Goal: Task Accomplishment & Management: Manage account settings

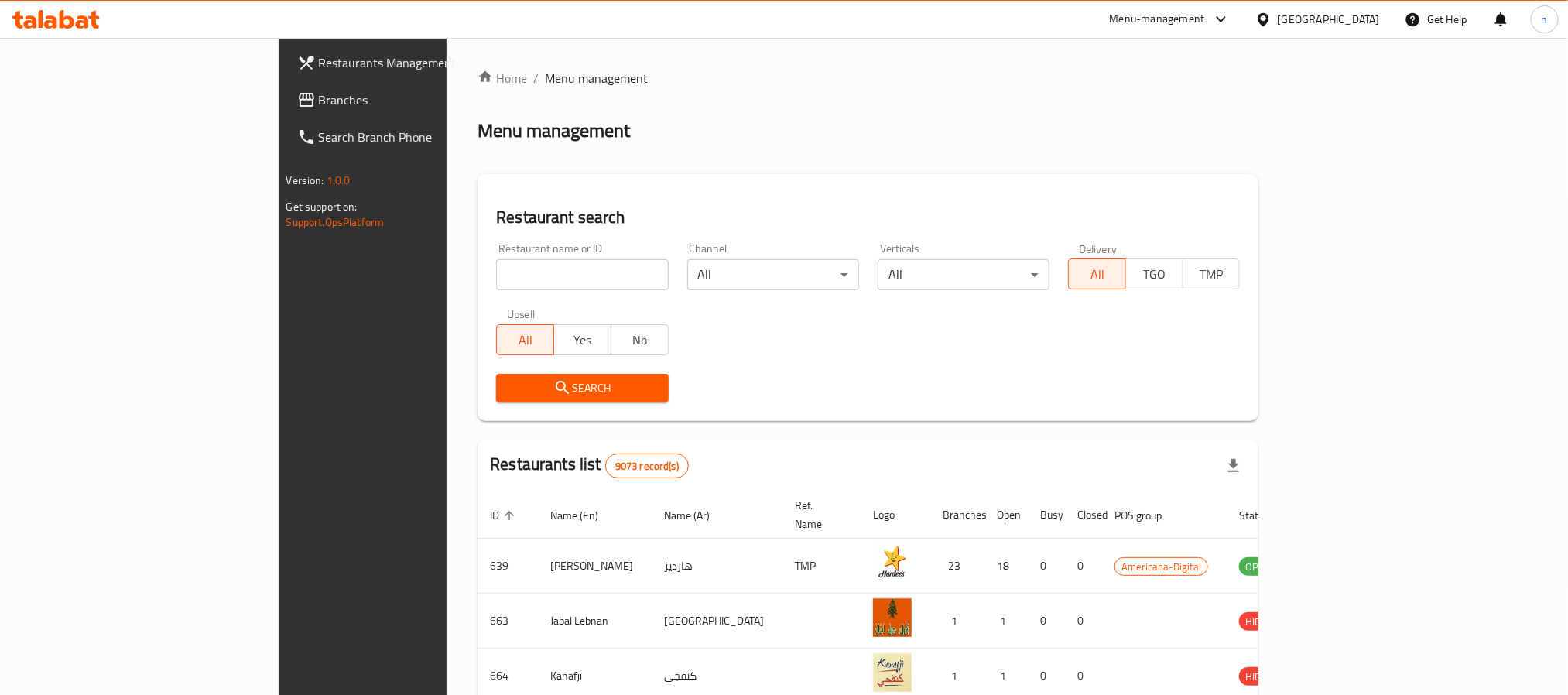
click at [319, 95] on span "Branches" at bounding box center [423, 100] width 209 height 19
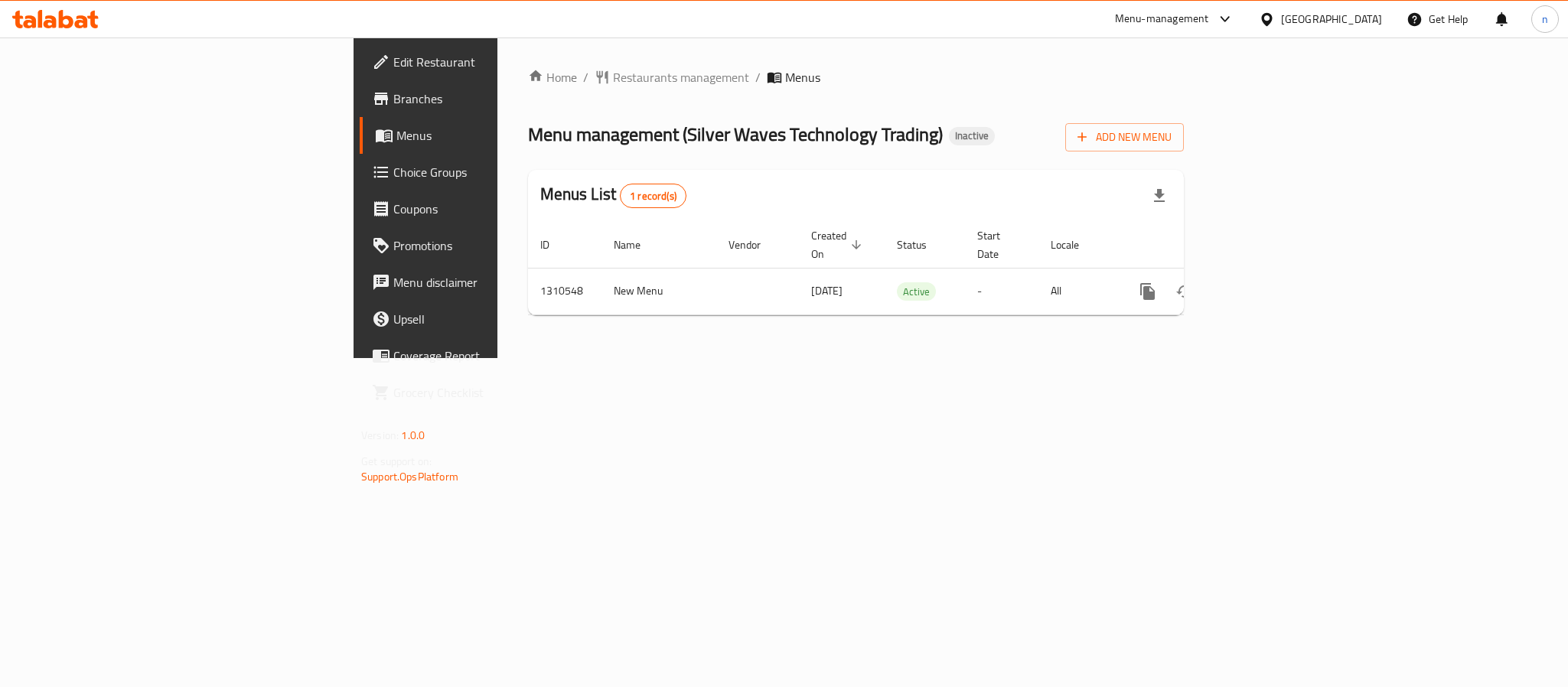
click at [1365, 26] on div "[GEOGRAPHIC_DATA]" at bounding box center [1332, 19] width 101 height 17
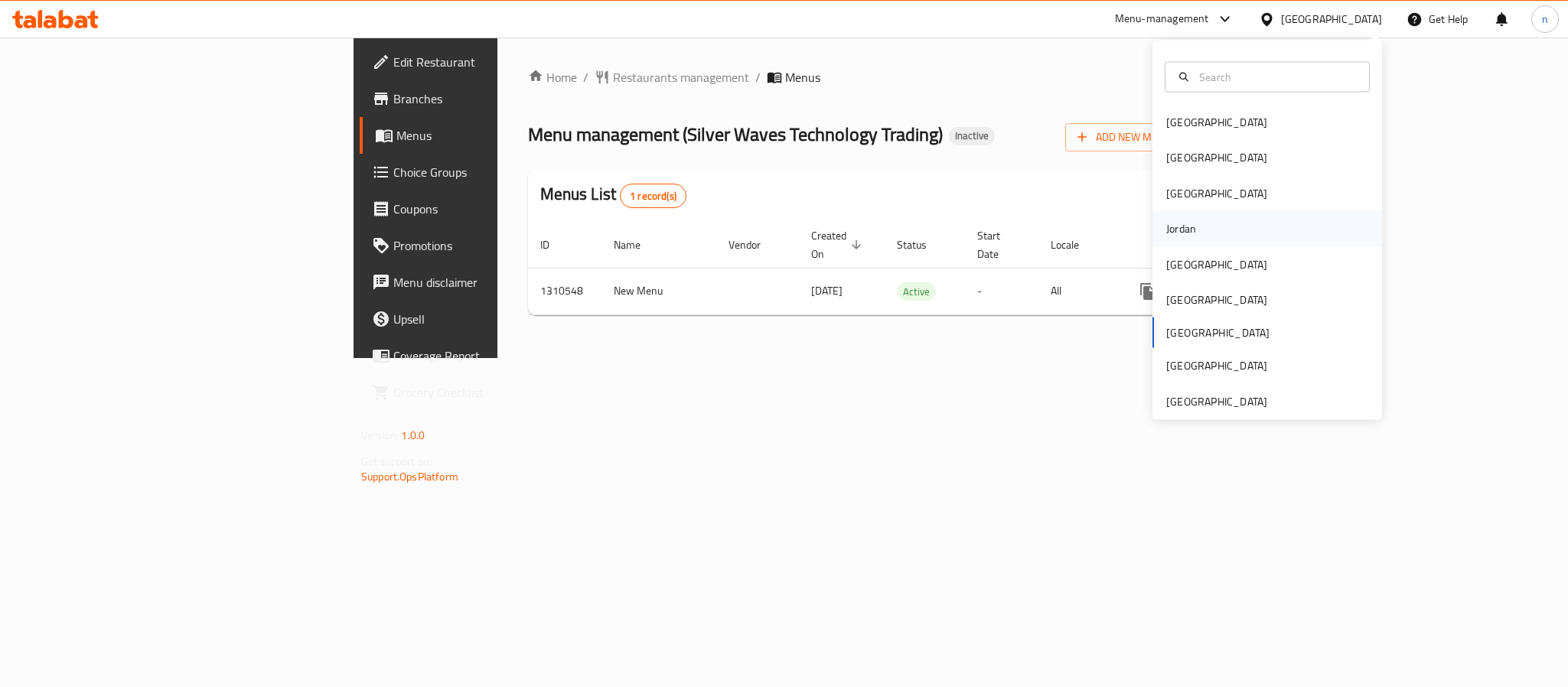
click at [1166, 235] on div "Jordan" at bounding box center [1181, 229] width 30 height 17
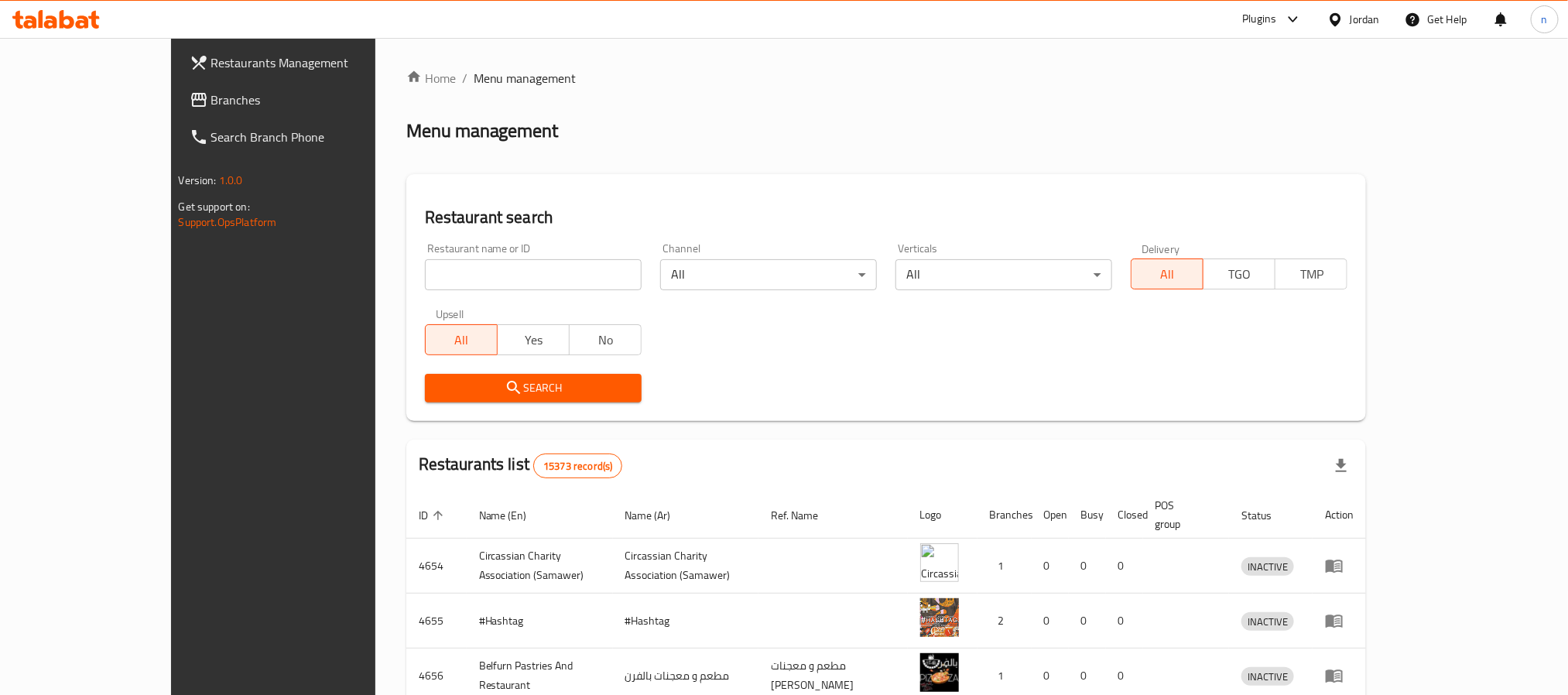
click at [1255, 17] on div "Plugins" at bounding box center [1259, 20] width 34 height 19
click at [1118, 212] on div "Restaurant-Management" at bounding box center [1145, 213] width 121 height 17
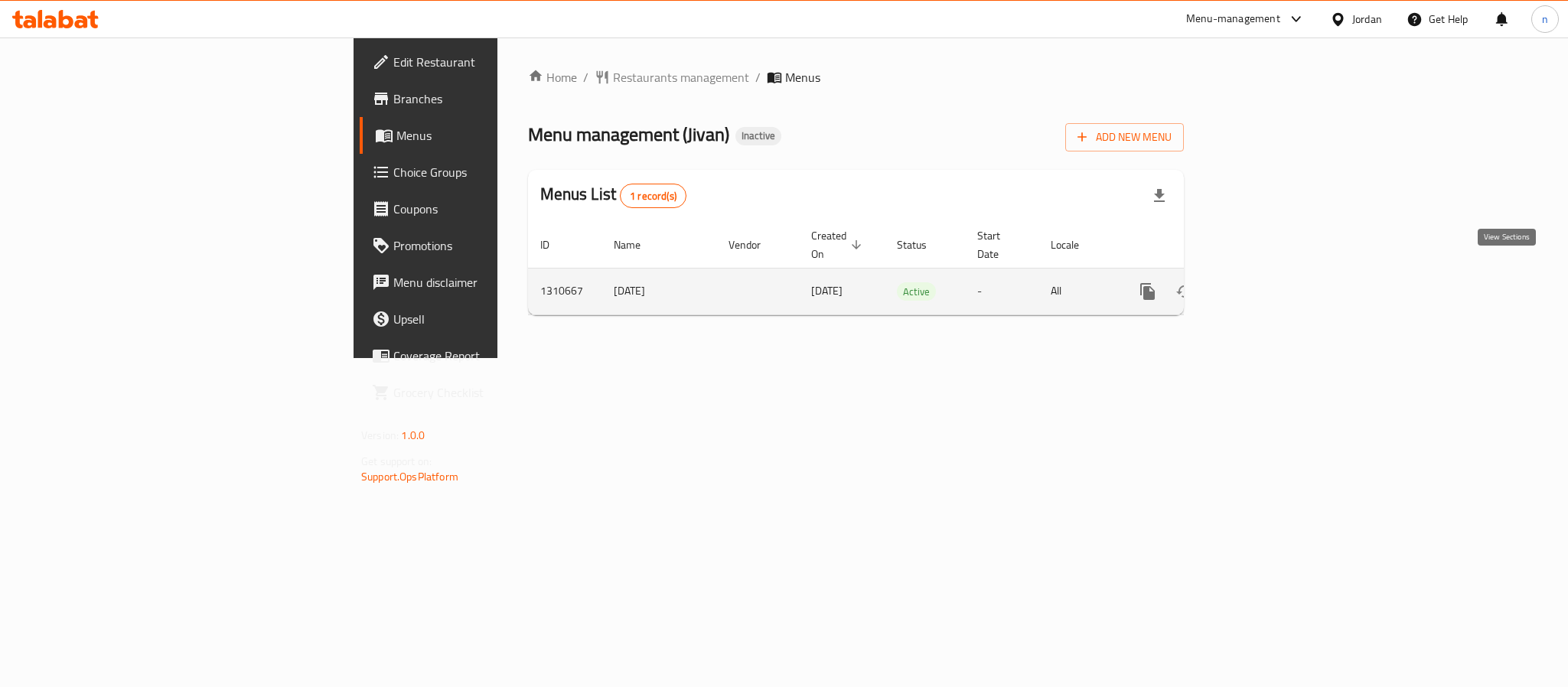
click at [1267, 283] on icon "enhanced table" at bounding box center [1258, 292] width 19 height 19
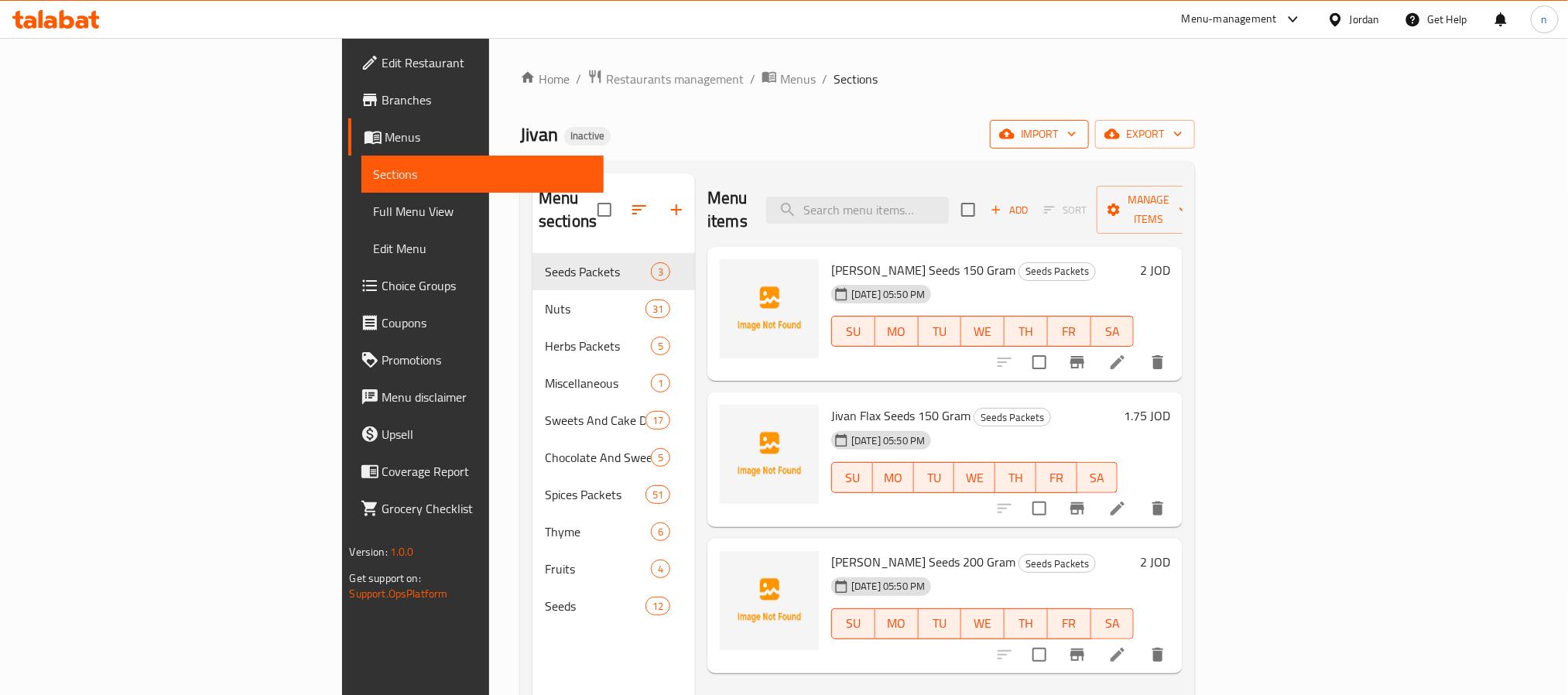
click at [1077, 131] on span "import" at bounding box center [1039, 134] width 74 height 20
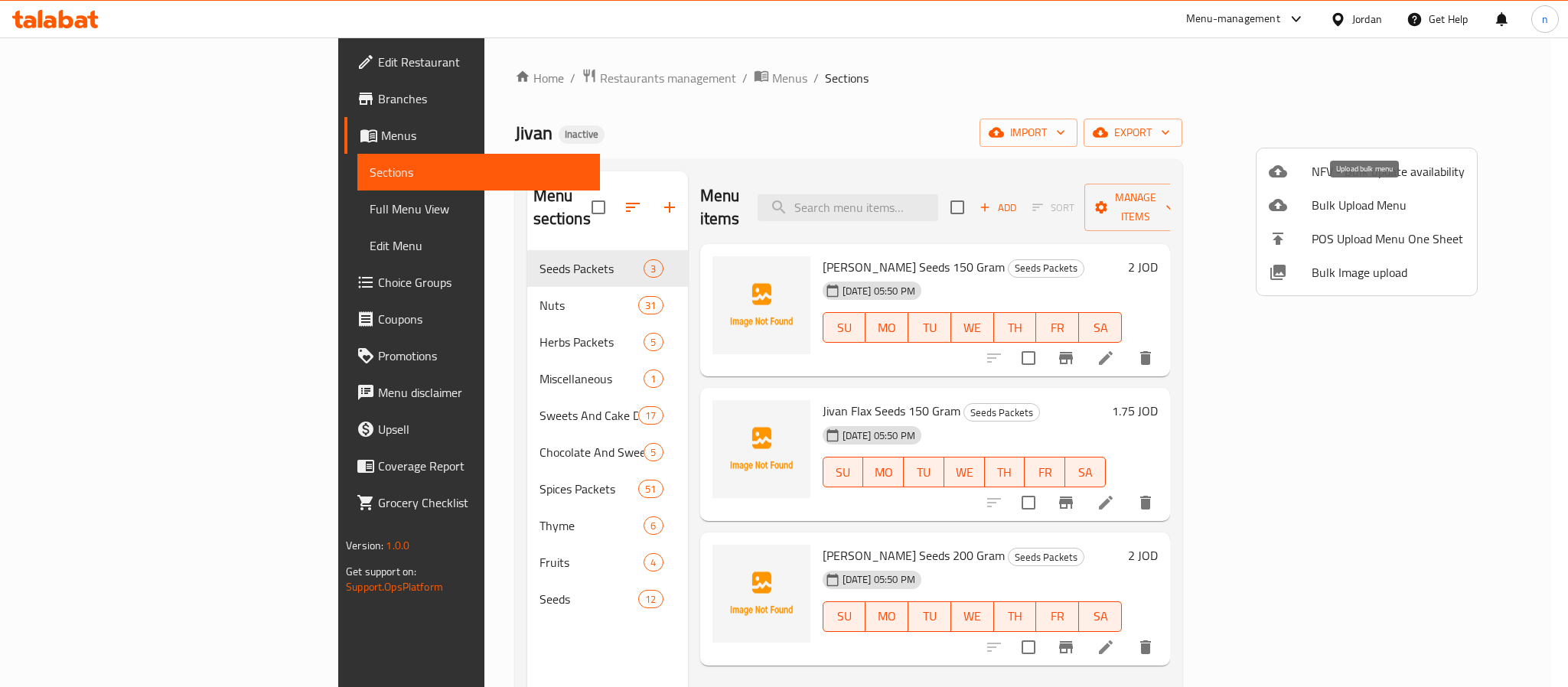
click at [1366, 198] on span "Bulk Upload Menu" at bounding box center [1388, 205] width 153 height 19
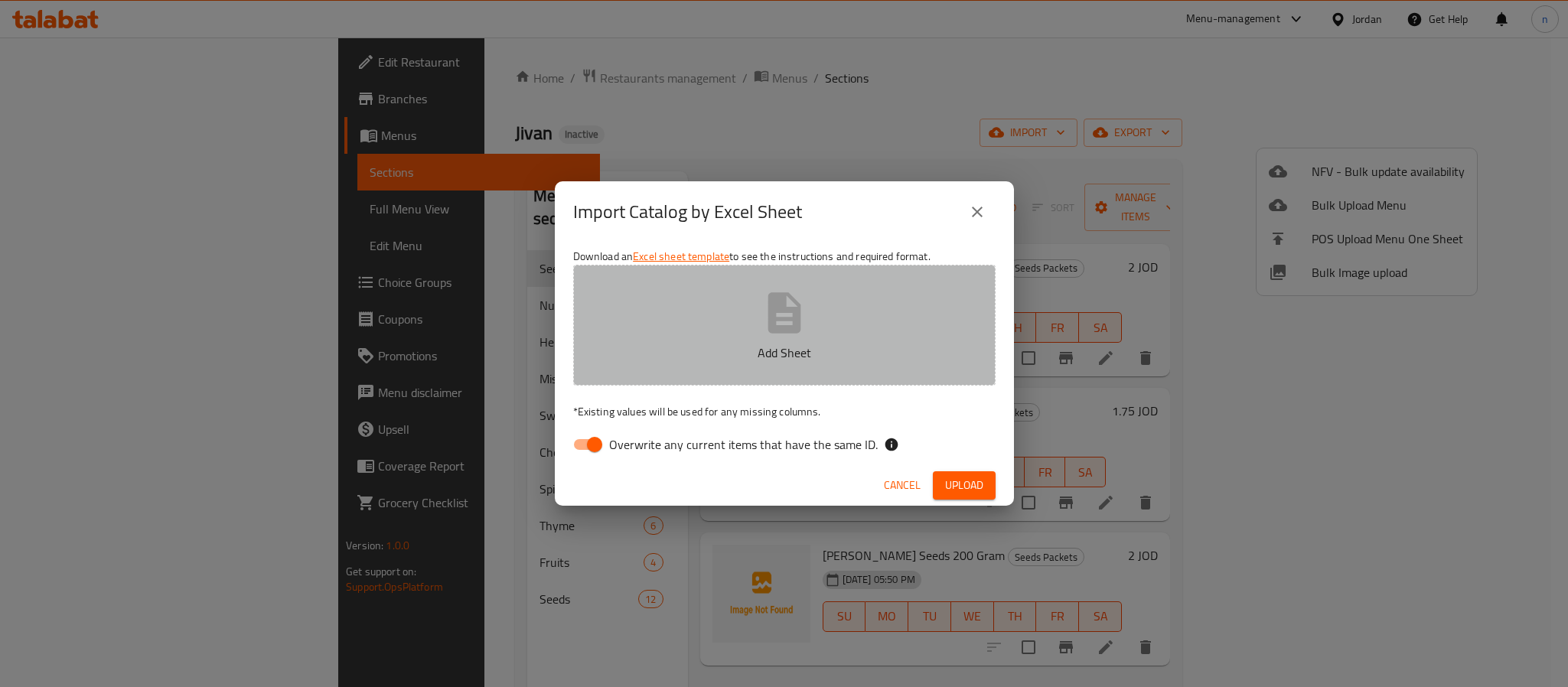
click at [800, 338] on button "Add Sheet" at bounding box center [784, 325] width 422 height 121
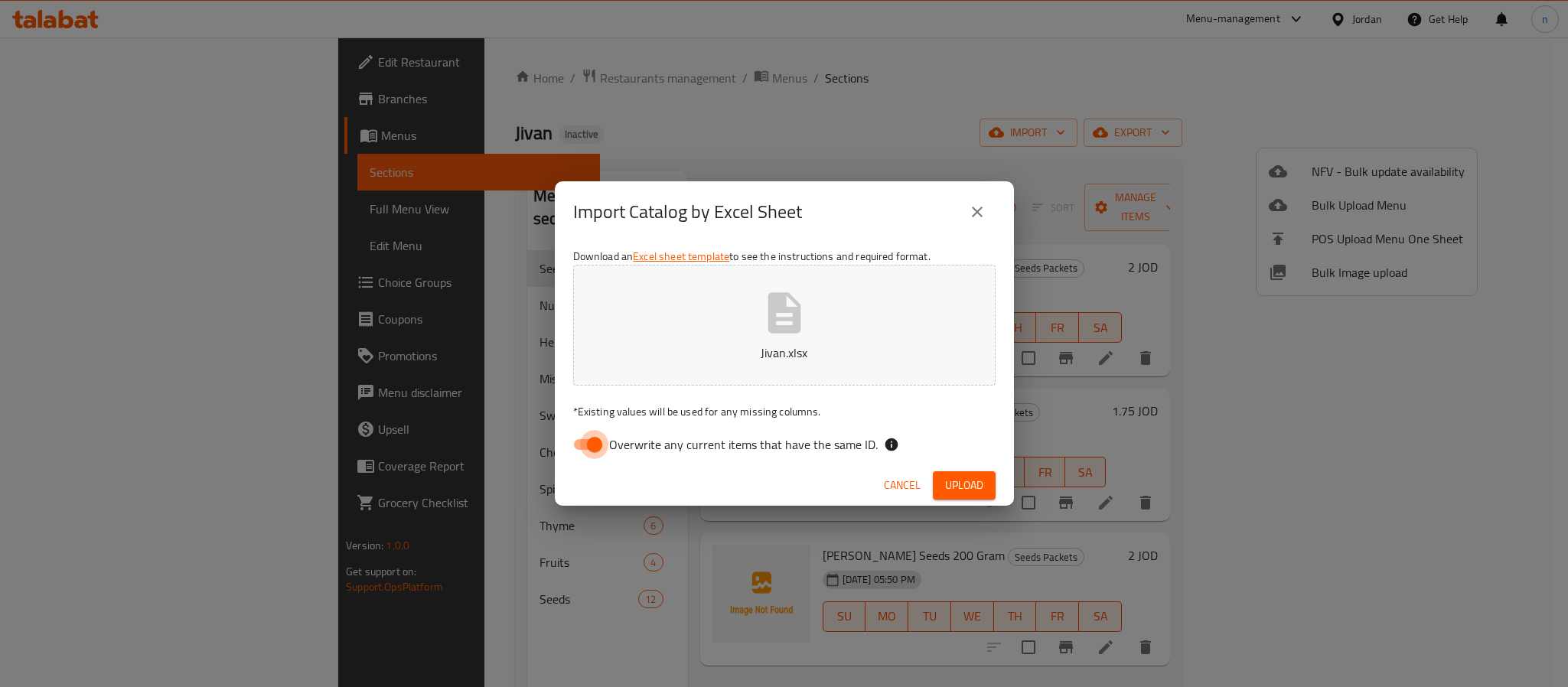
click at [602, 442] on input "Overwrite any current items that have the same ID." at bounding box center [594, 444] width 87 height 29
checkbox input "false"
click at [955, 480] on span "Upload" at bounding box center [964, 485] width 38 height 19
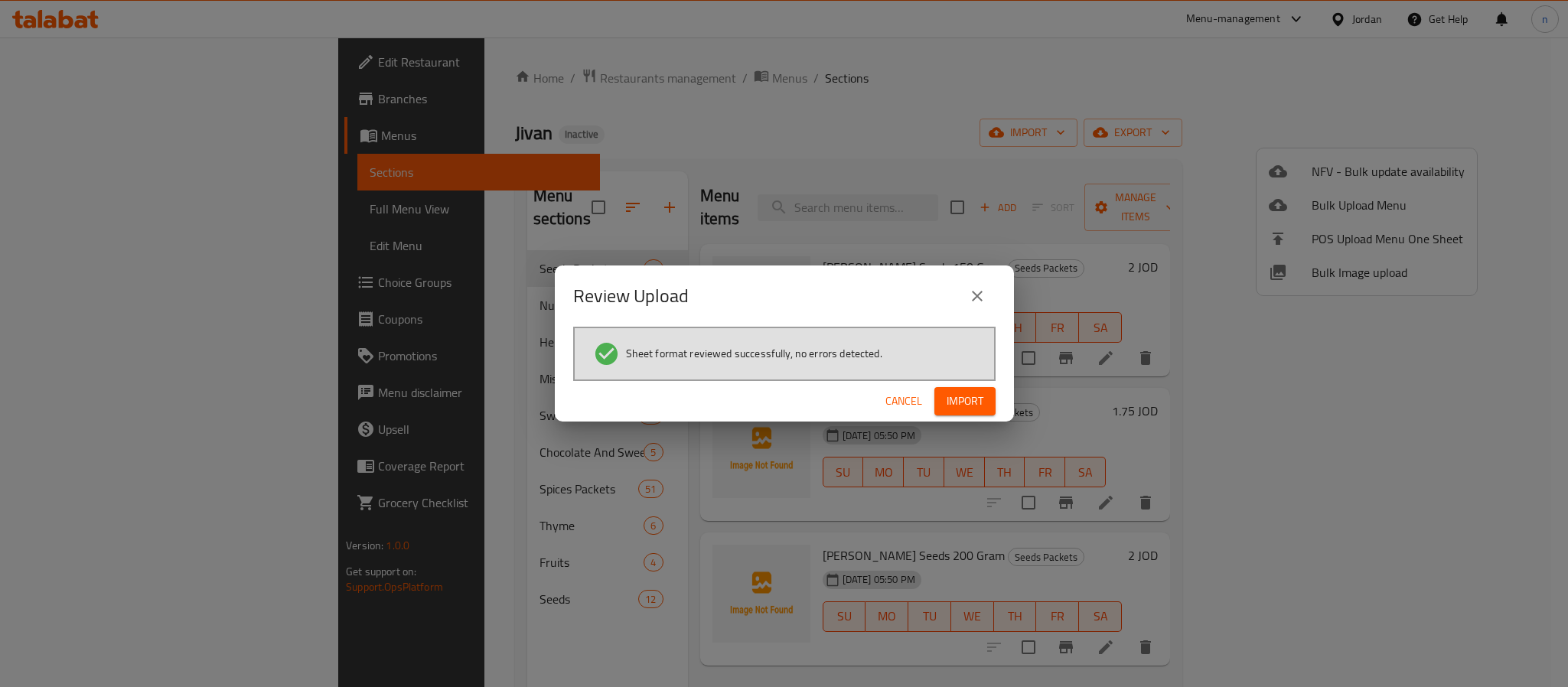
click at [946, 397] on span "Import" at bounding box center [964, 401] width 37 height 19
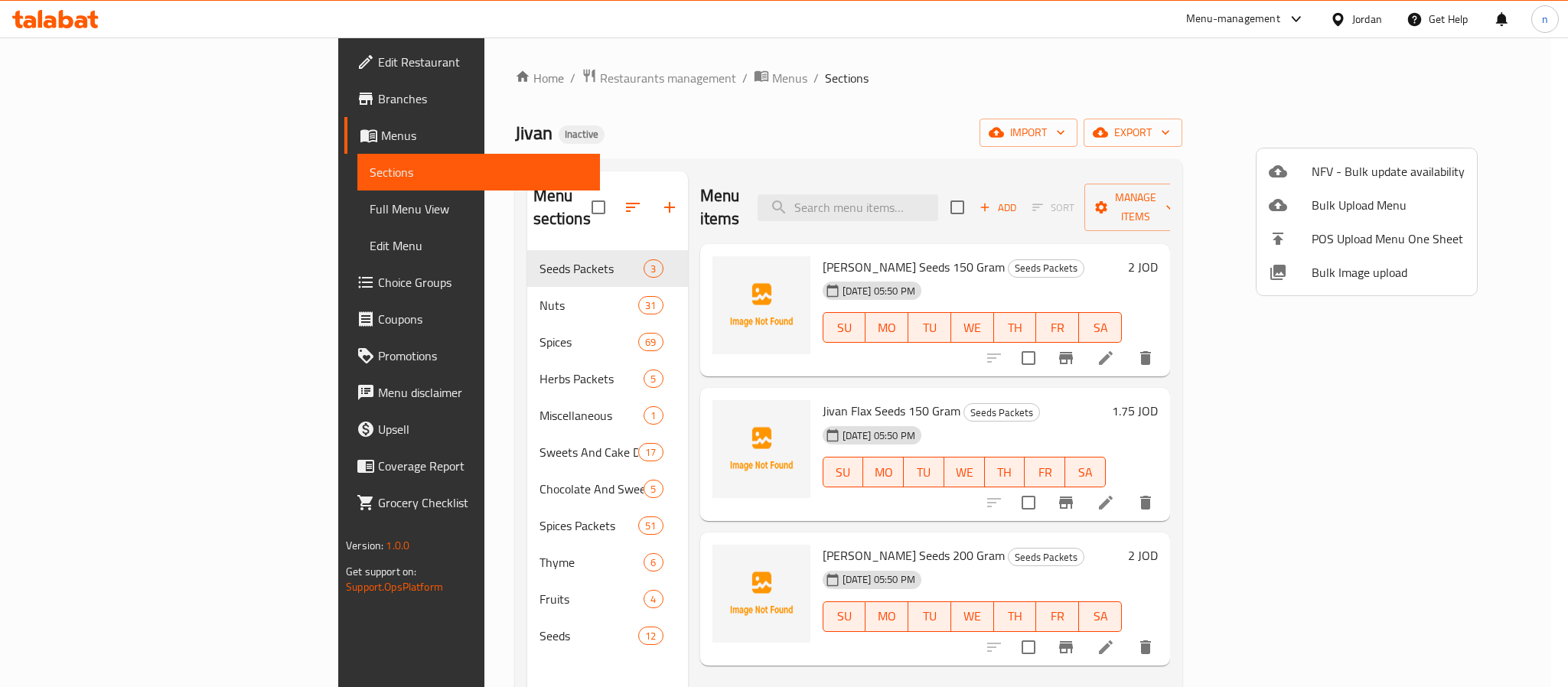
click at [487, 318] on div at bounding box center [784, 344] width 1568 height 687
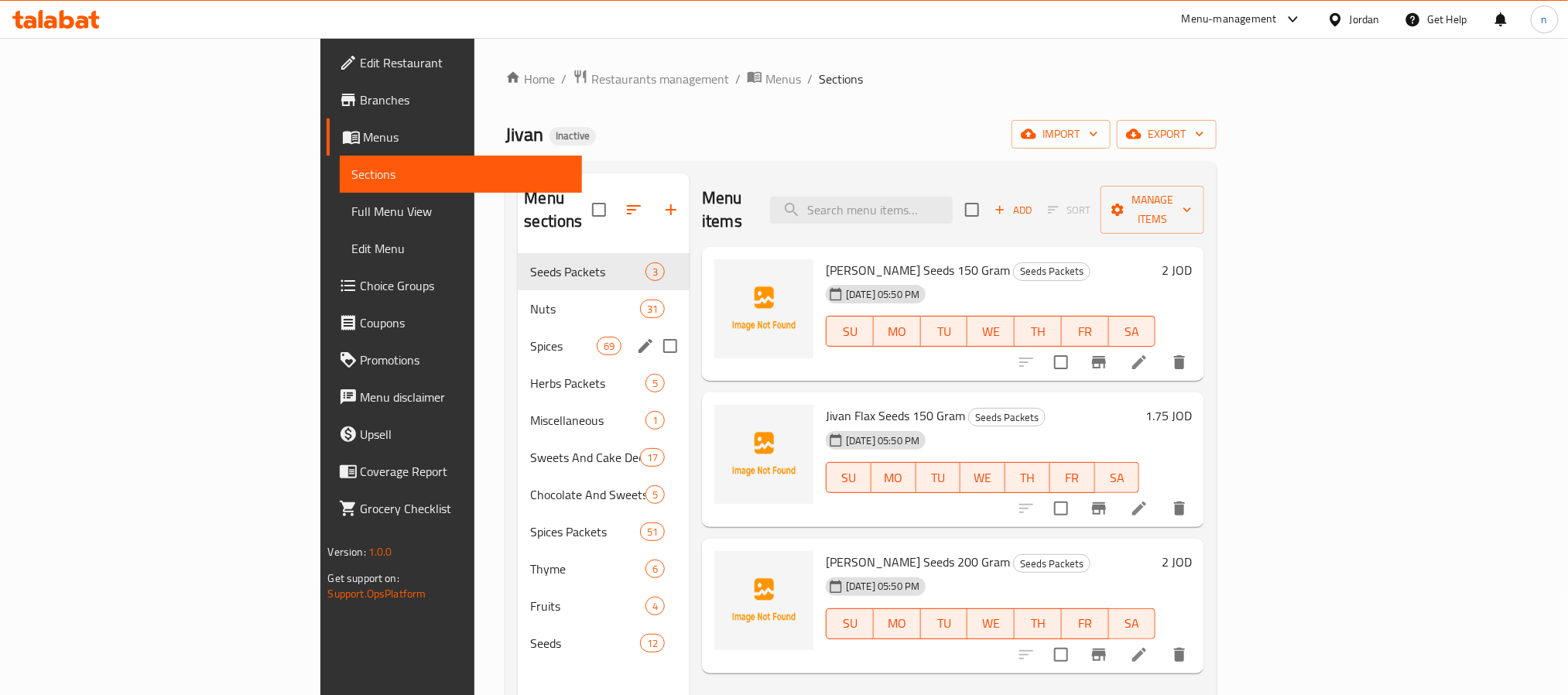
click at [654, 330] on input "Menu sections" at bounding box center [670, 346] width 32 height 32
checkbox input "true"
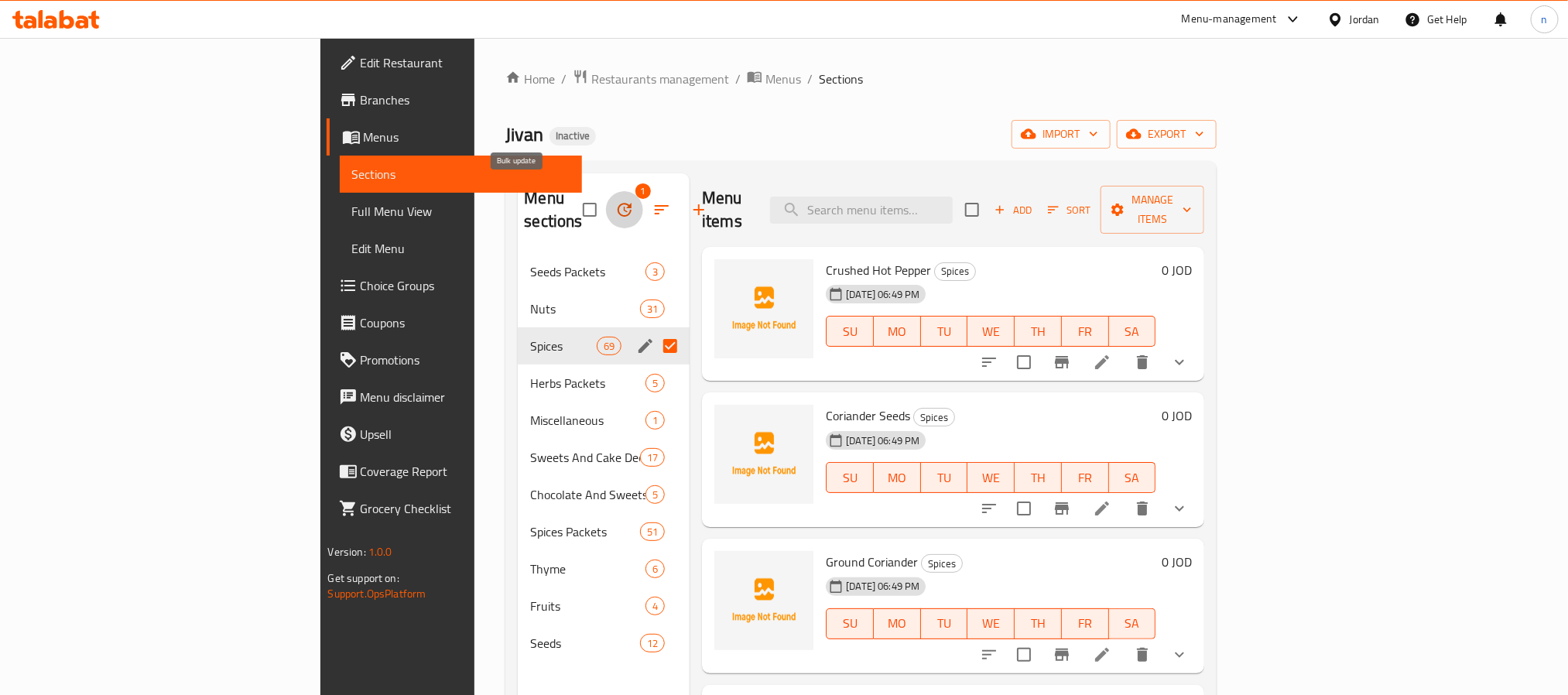
click at [606, 196] on button "button" at bounding box center [624, 210] width 37 height 37
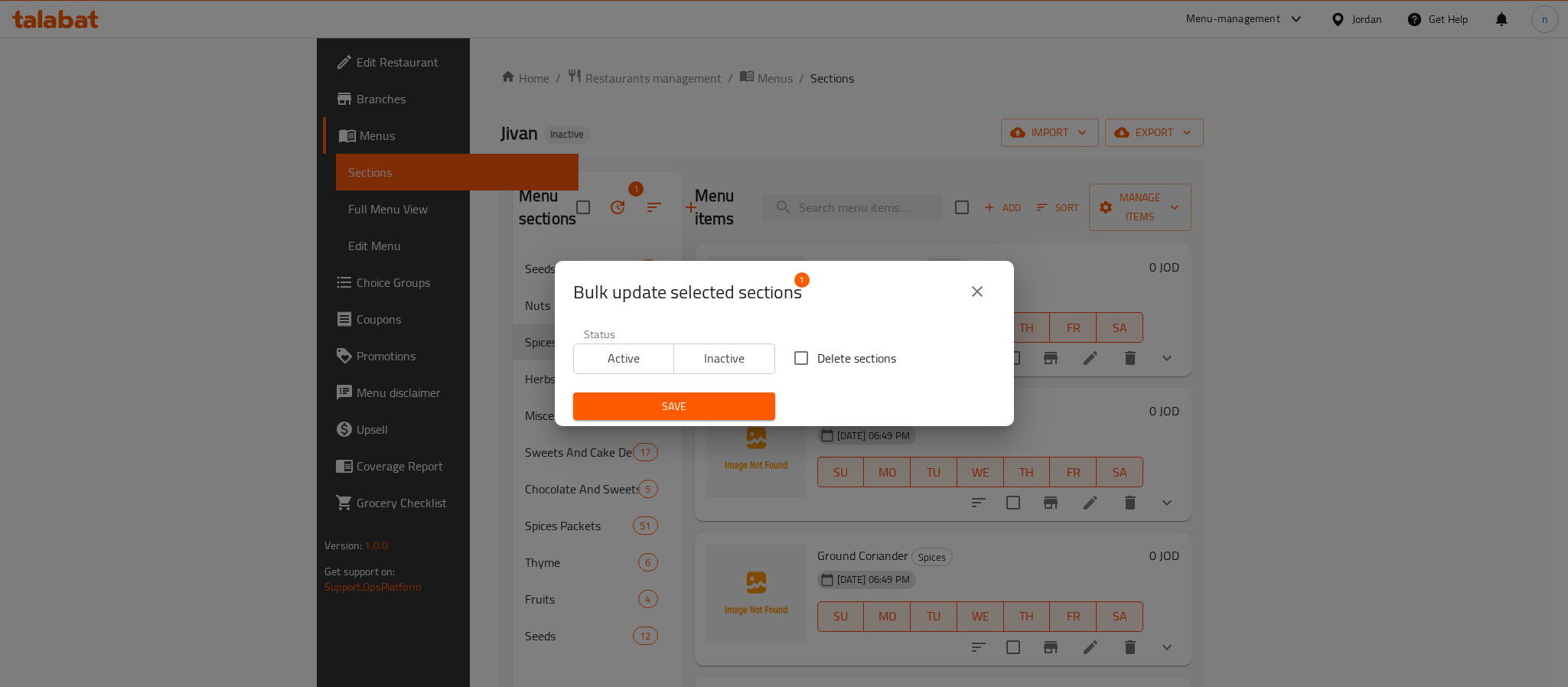
click at [795, 349] on input "Delete sections" at bounding box center [801, 358] width 32 height 32
checkbox input "true"
click at [700, 398] on span "Save" at bounding box center [675, 407] width 178 height 19
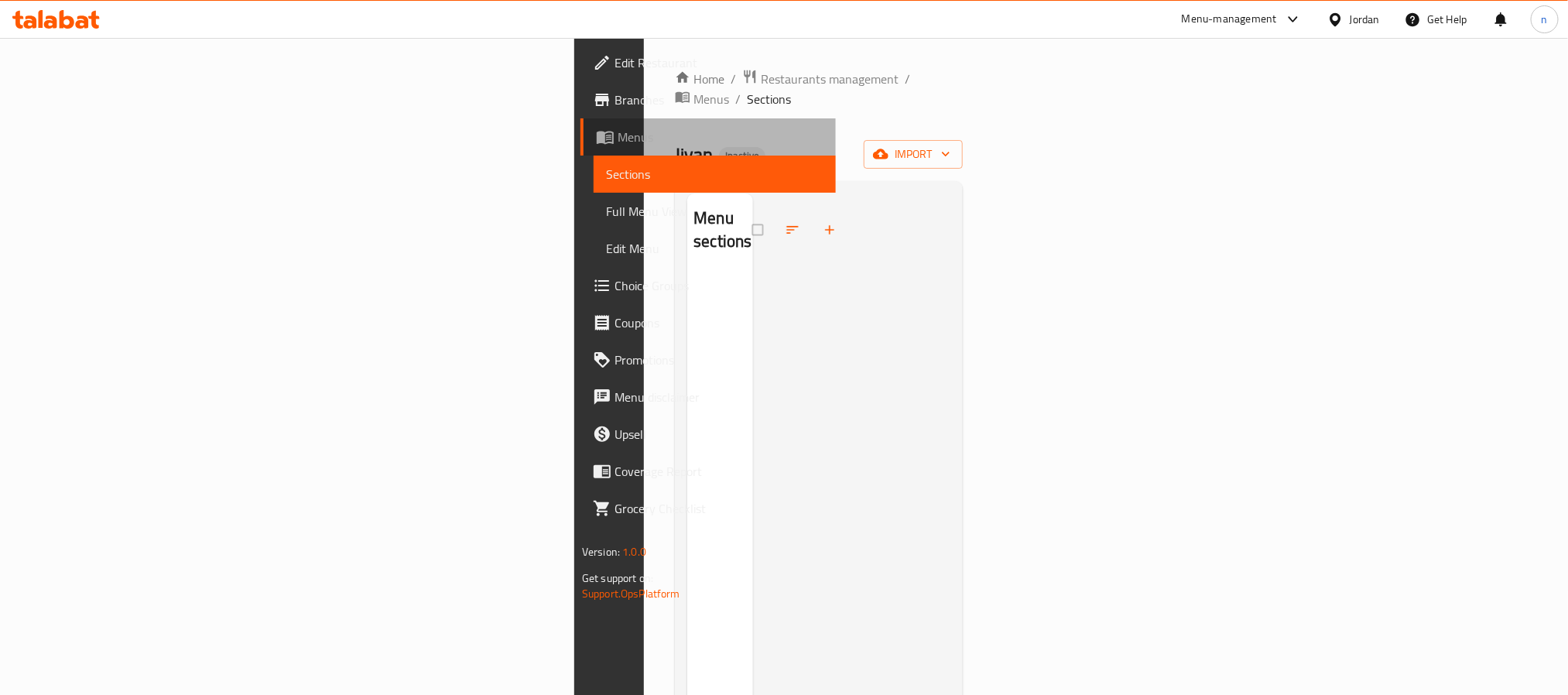
click at [618, 132] on span "Menus" at bounding box center [720, 137] width 206 height 19
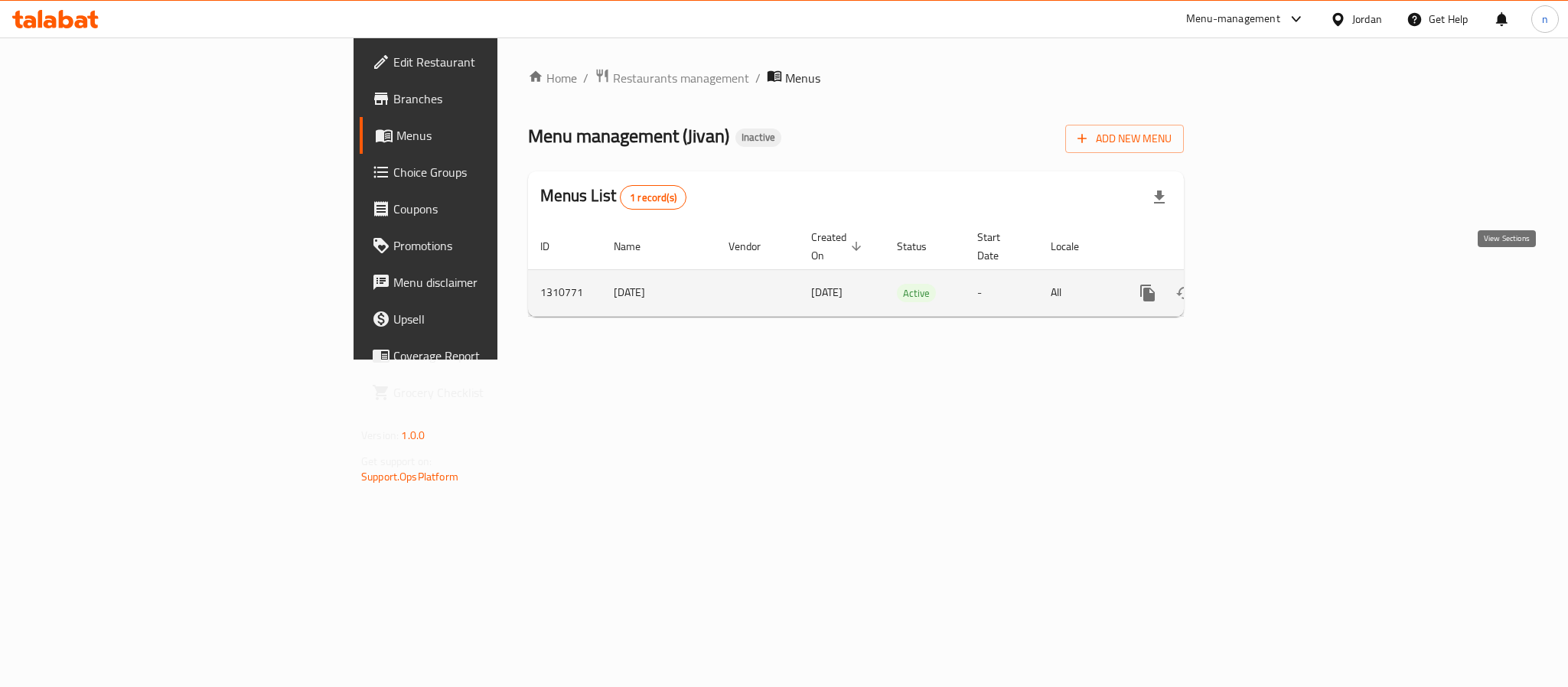
click at [1267, 284] on icon "enhanced table" at bounding box center [1258, 293] width 19 height 19
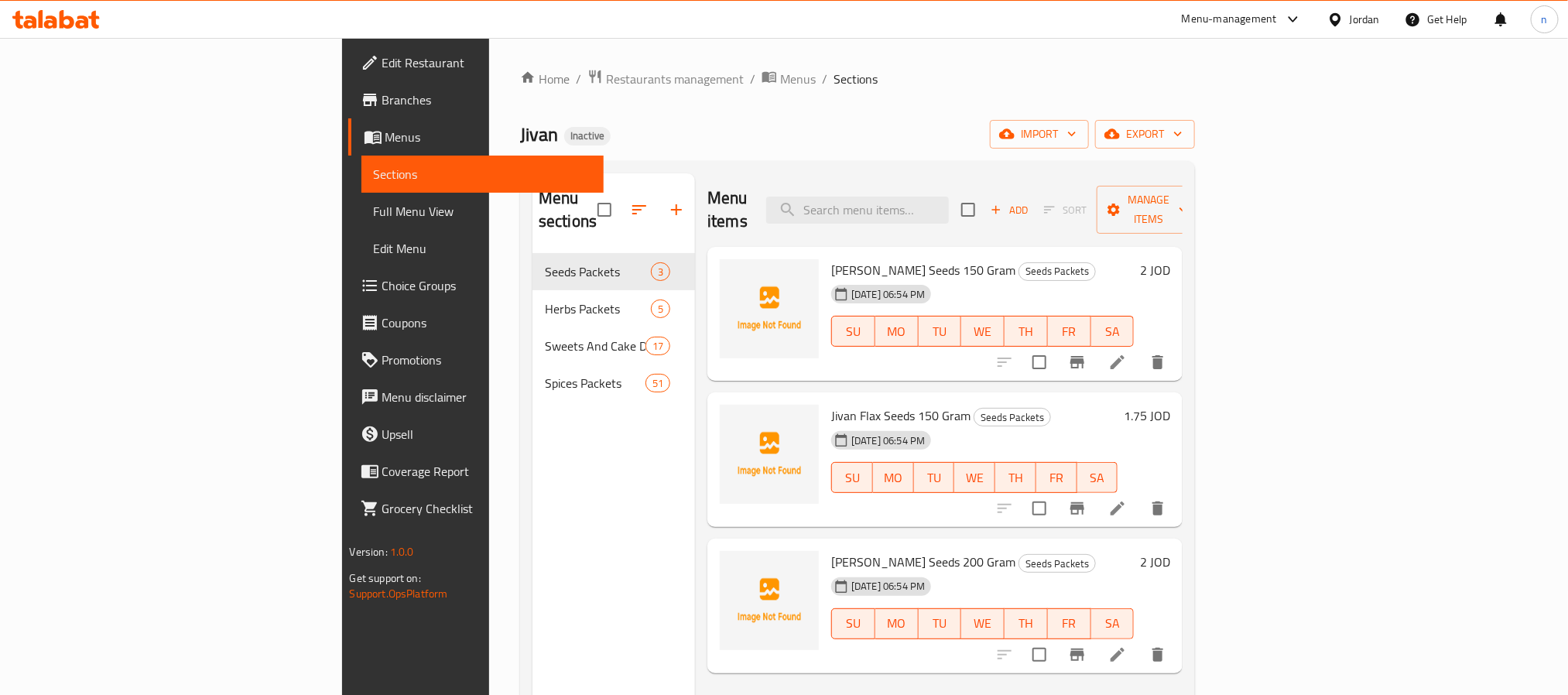
click at [385, 138] on span "Menus" at bounding box center [488, 137] width 206 height 19
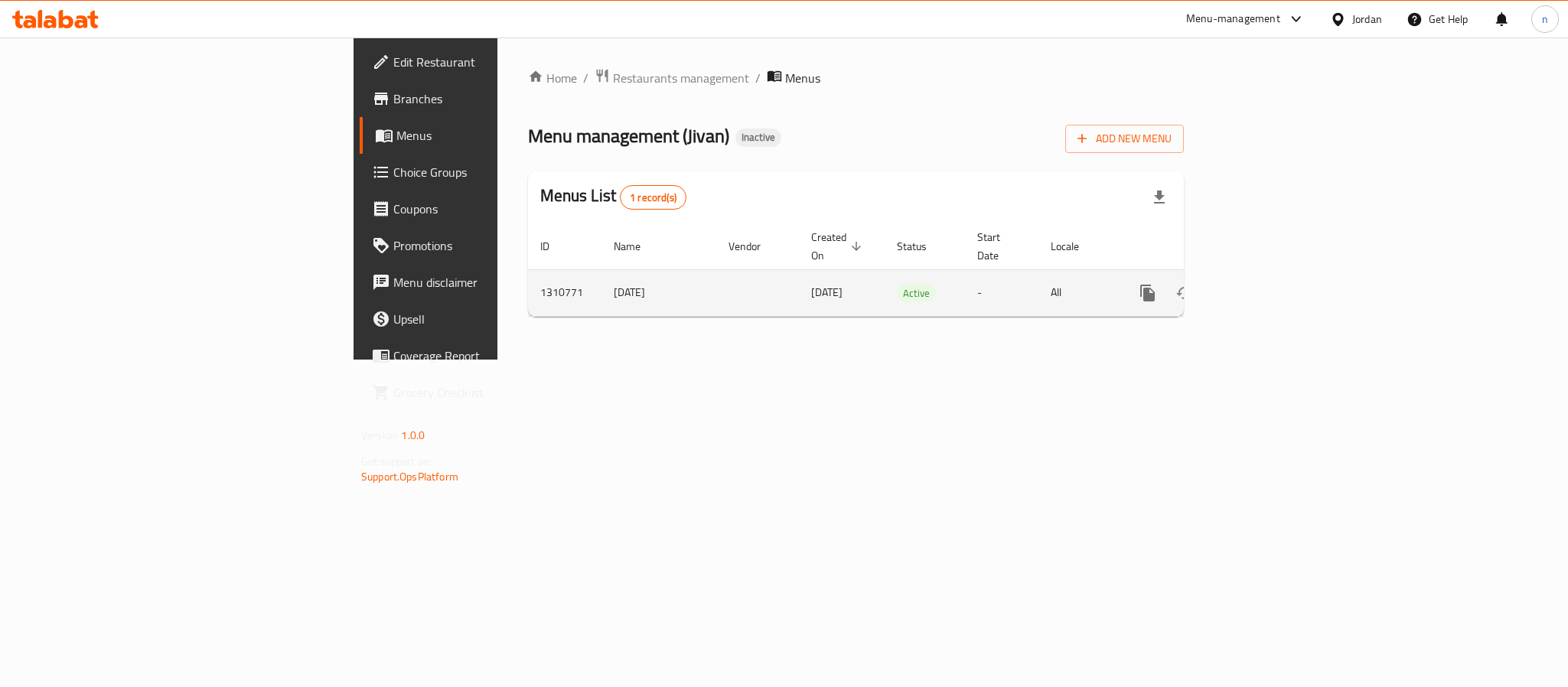
click at [1267, 284] on icon "enhanced table" at bounding box center [1258, 293] width 19 height 19
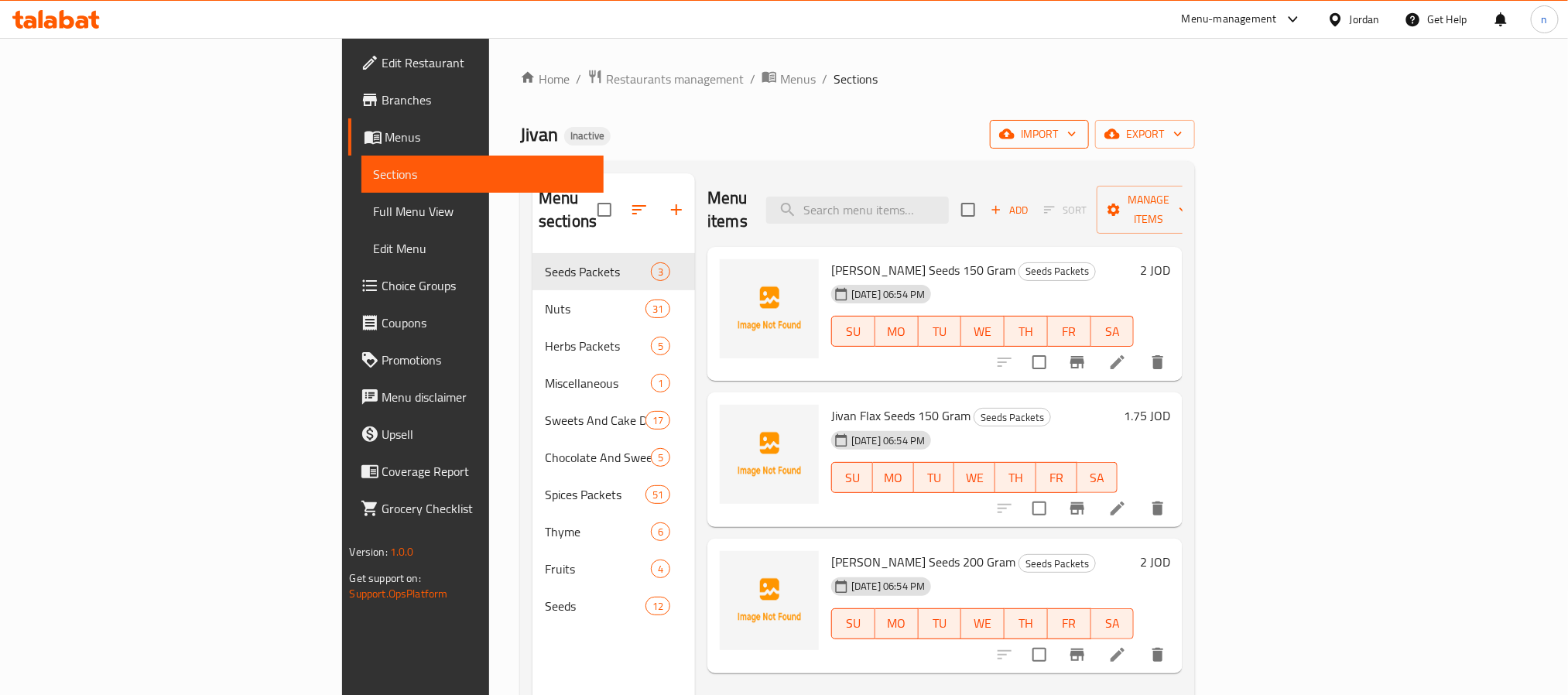
click at [1077, 144] on span "import" at bounding box center [1039, 134] width 74 height 20
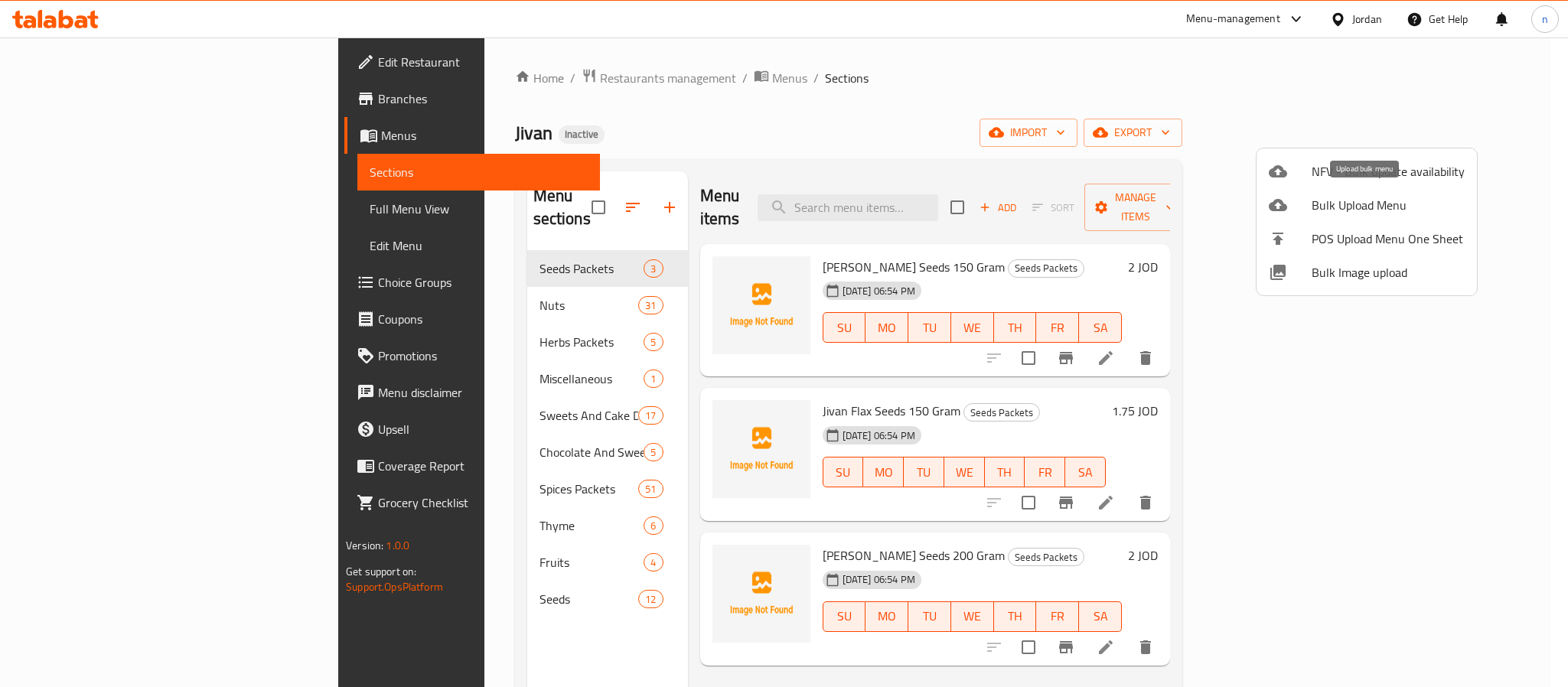
click at [1341, 209] on span "Bulk Upload Menu" at bounding box center [1388, 205] width 153 height 19
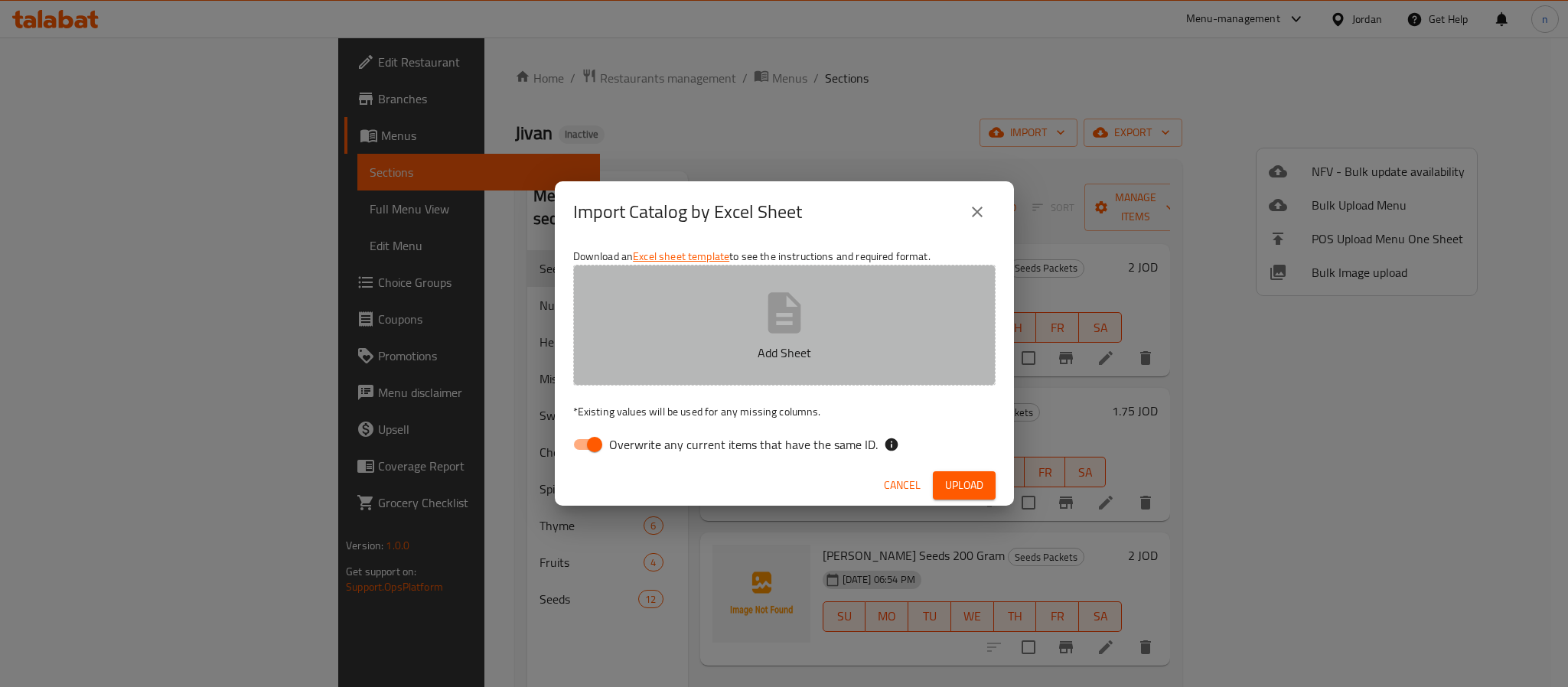
click at [675, 320] on button "Add Sheet" at bounding box center [784, 325] width 422 height 121
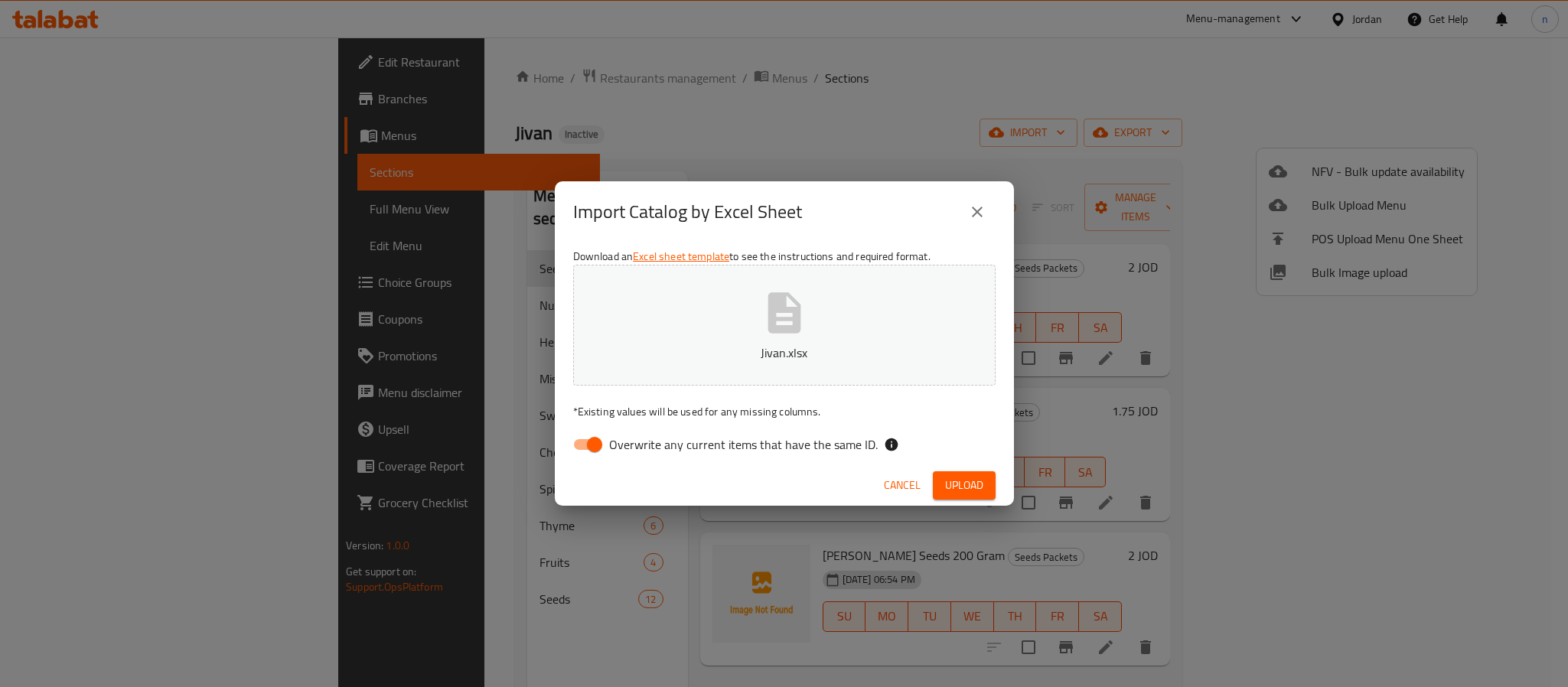
click at [595, 444] on input "Overwrite any current items that have the same ID." at bounding box center [594, 444] width 87 height 29
checkbox input "false"
click at [960, 478] on span "Upload" at bounding box center [964, 485] width 38 height 19
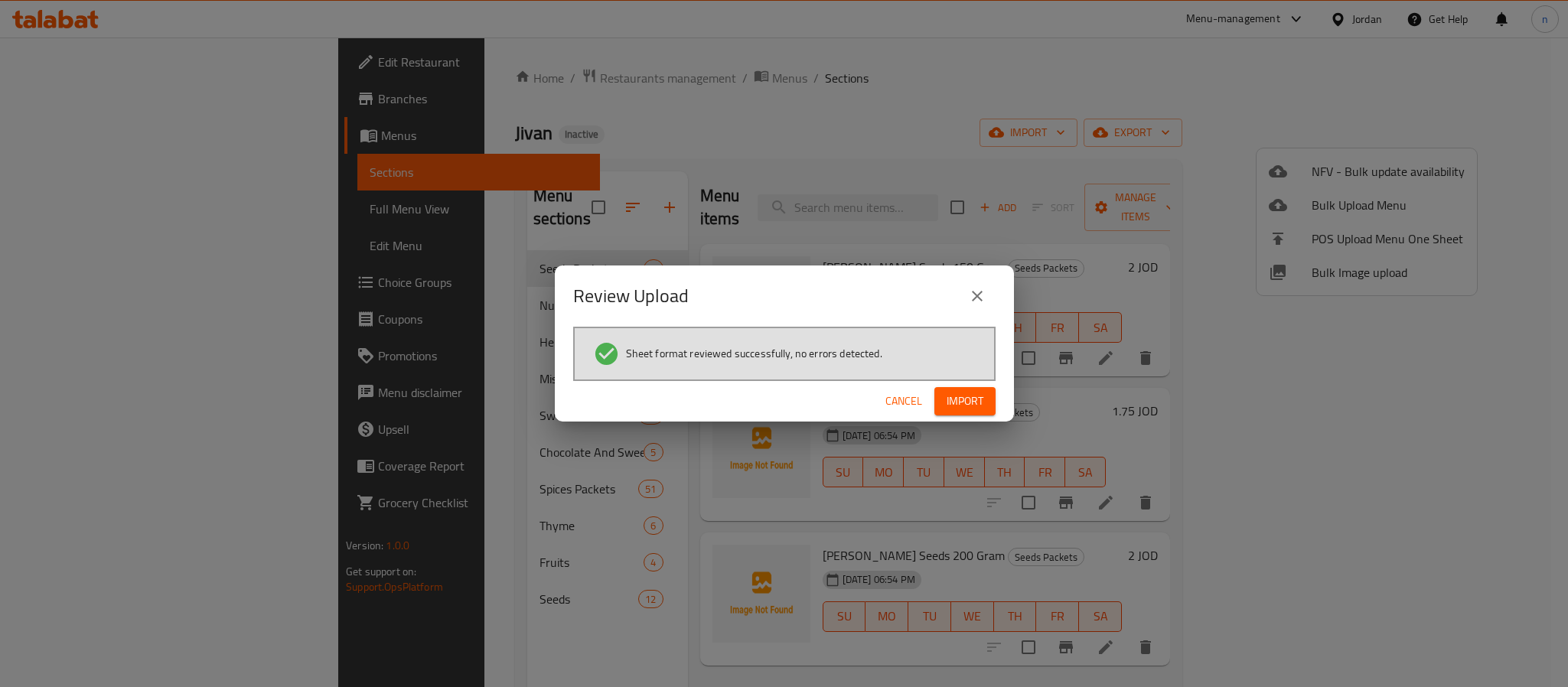
click at [977, 400] on span "Import" at bounding box center [964, 401] width 37 height 19
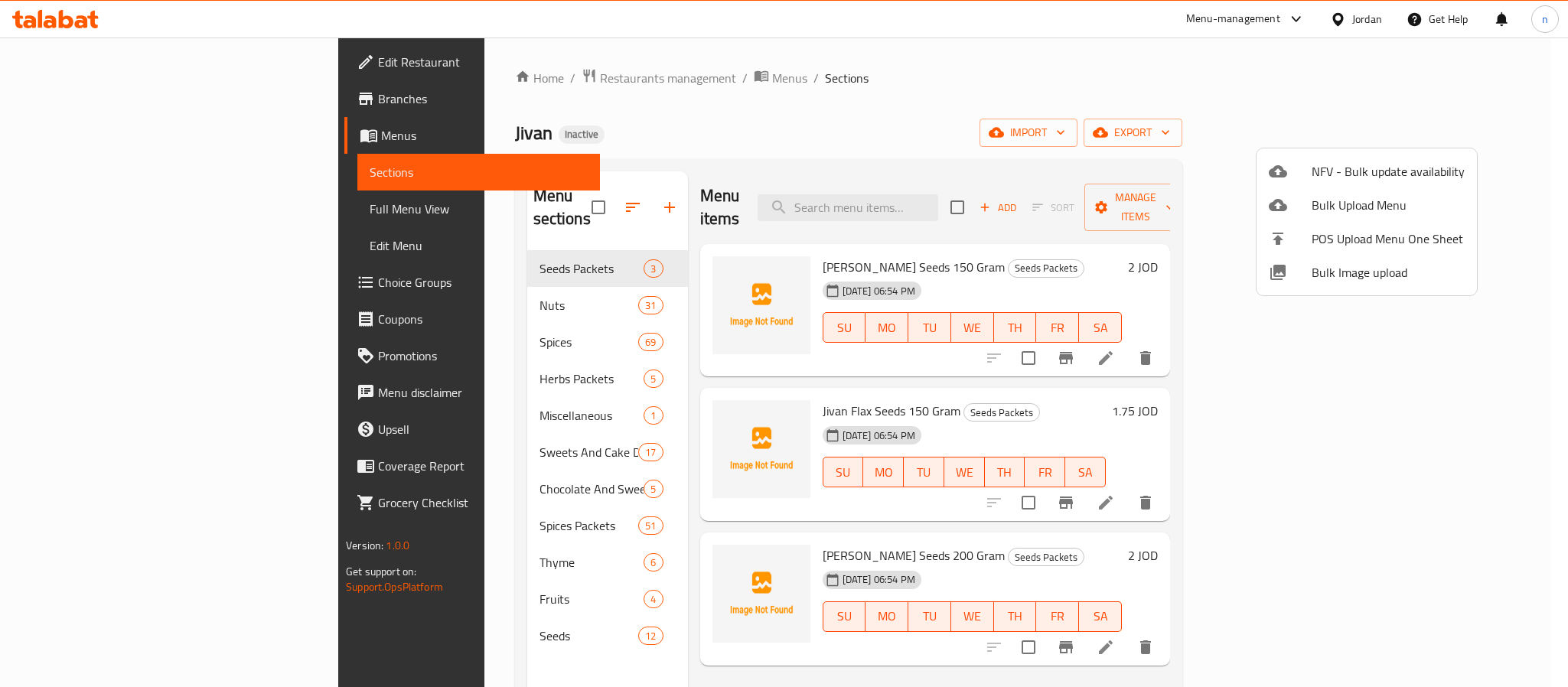
click at [109, 212] on div at bounding box center [784, 344] width 1568 height 687
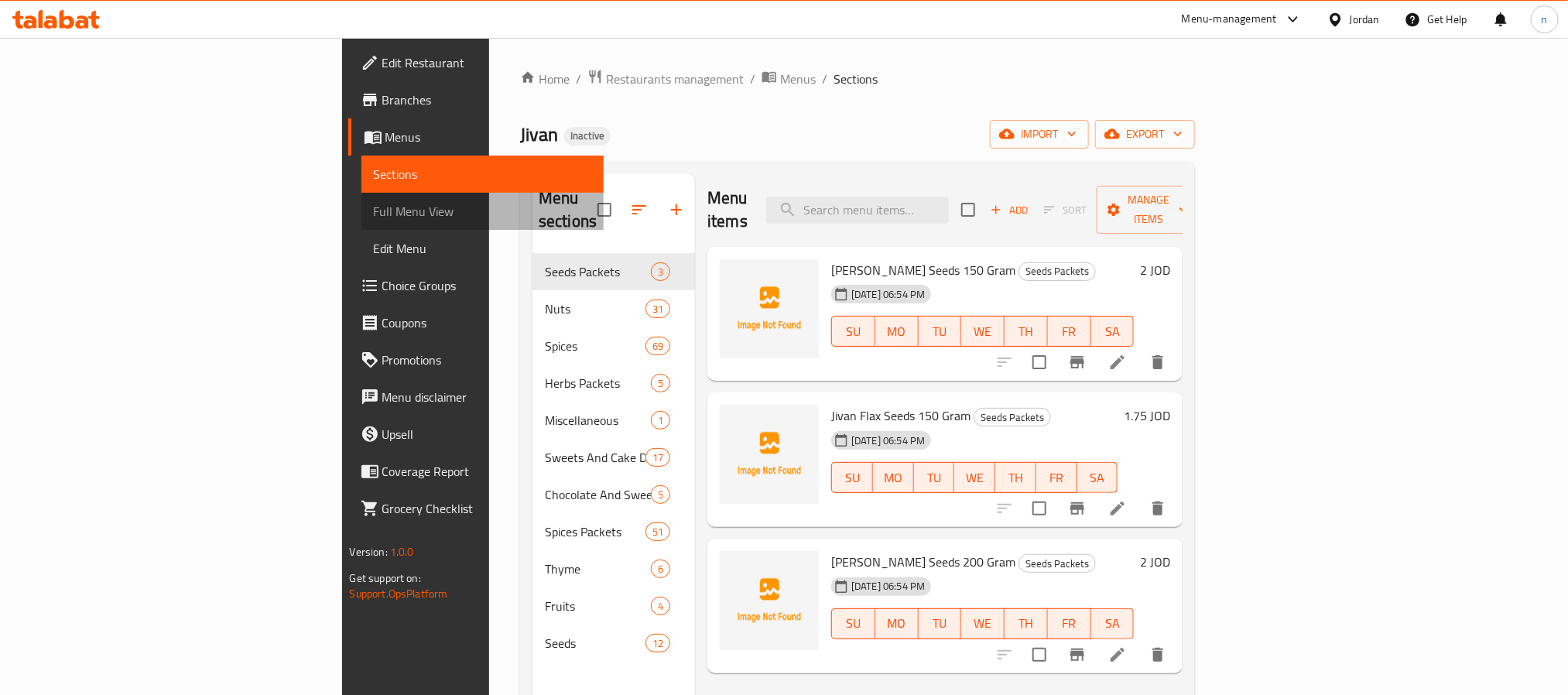
click at [374, 207] on span "Full Menu View" at bounding box center [483, 211] width 217 height 19
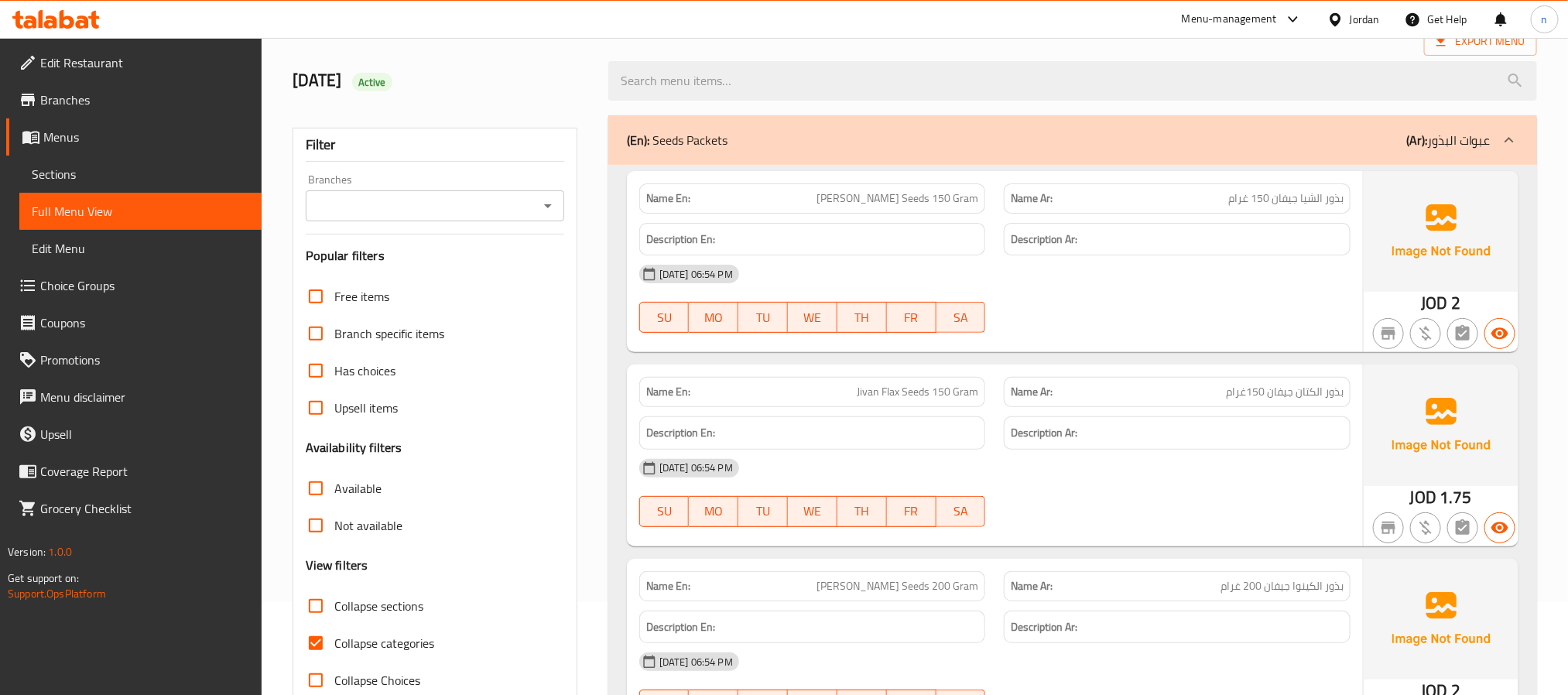
scroll to position [232, 0]
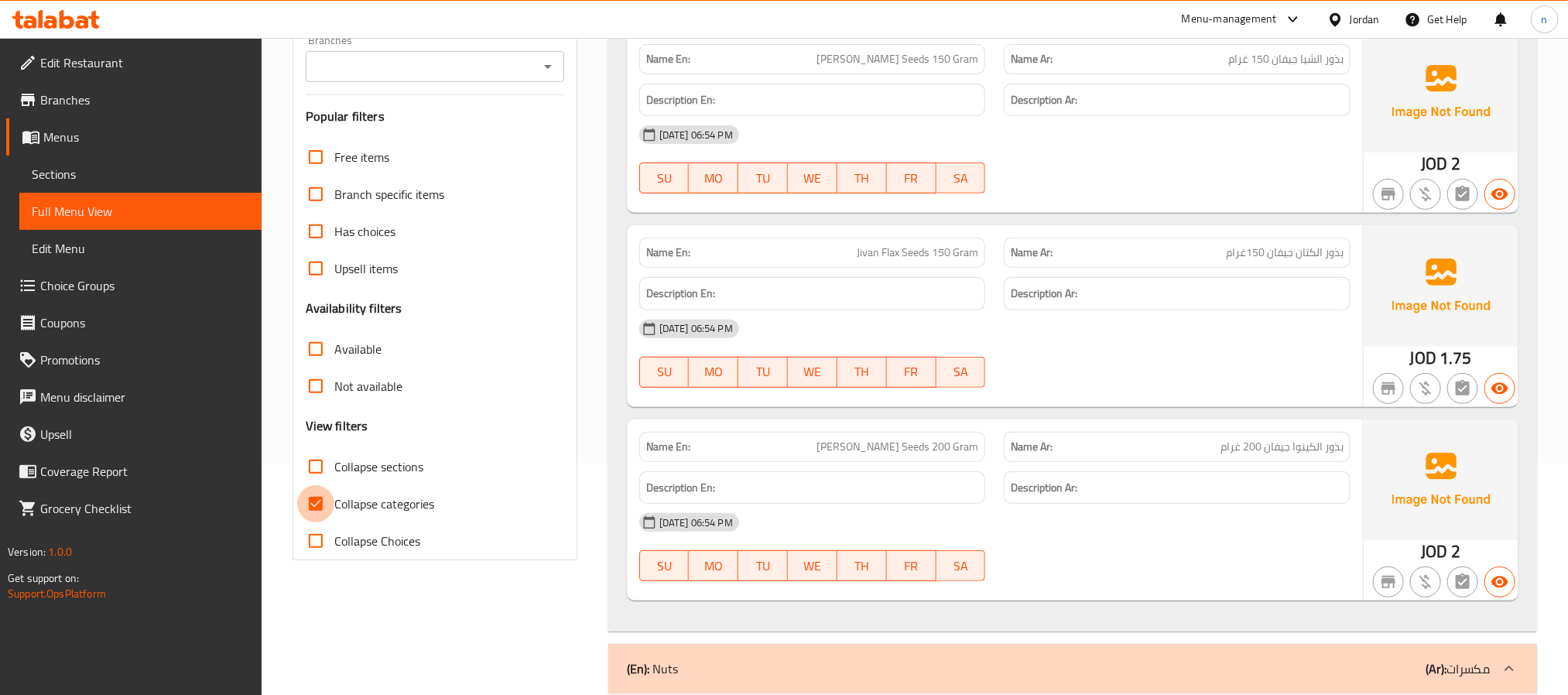
click at [314, 500] on input "Collapse categories" at bounding box center [315, 504] width 37 height 37
checkbox input "false"
drag, startPoint x: 314, startPoint y: 466, endPoint x: 770, endPoint y: 586, distance: 471.5
click at [314, 465] on input "Collapse sections" at bounding box center [315, 466] width 37 height 37
checkbox input "true"
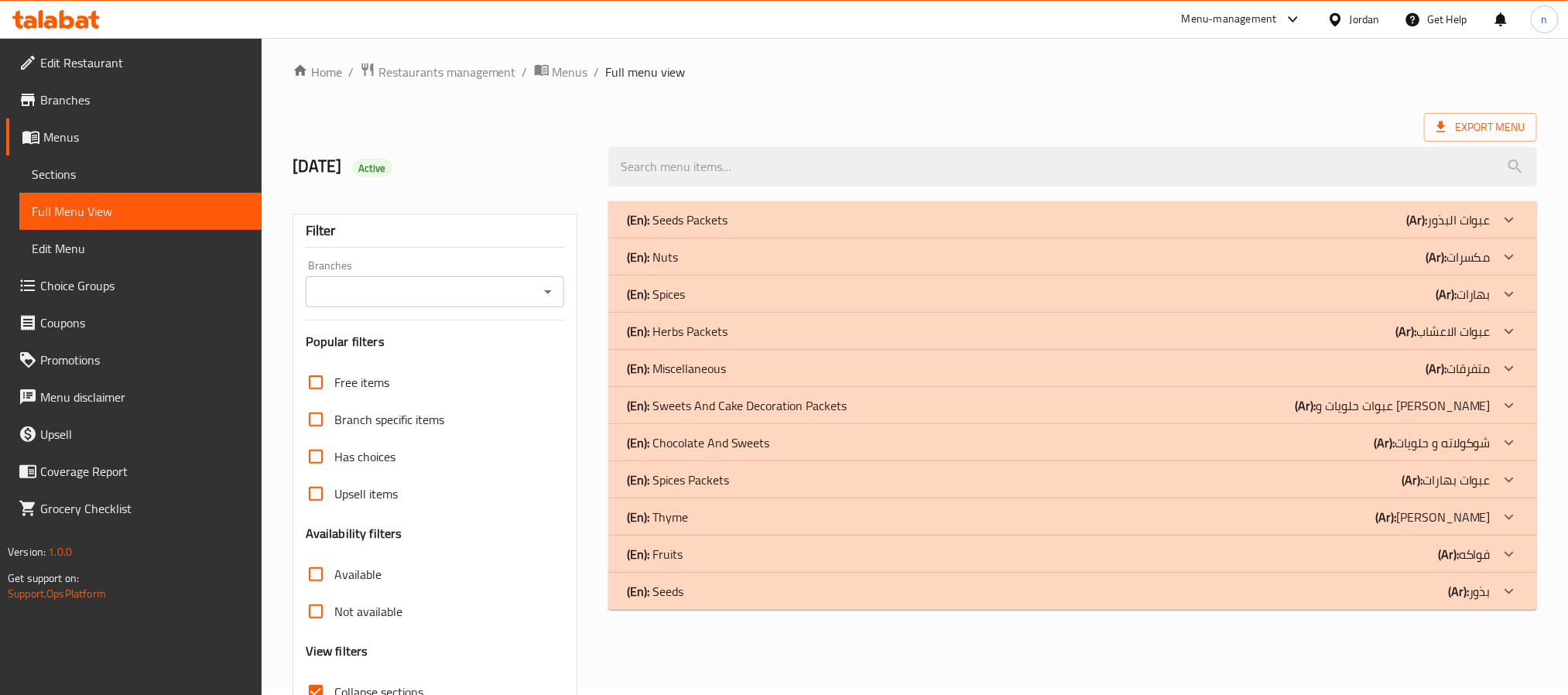
scroll to position [0, 0]
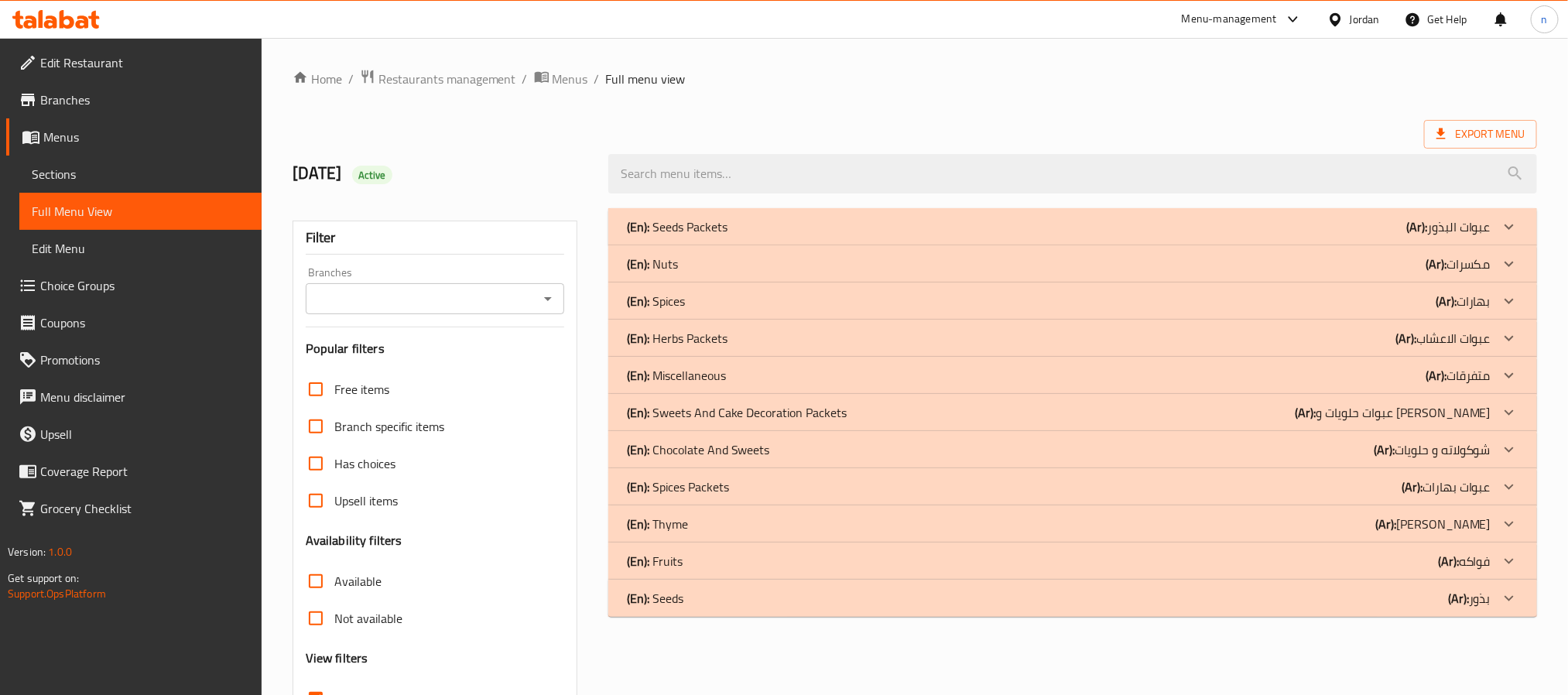
click at [689, 310] on div "(En): Spices (Ar): بهارات" at bounding box center [1059, 301] width 864 height 19
